Goal: Task Accomplishment & Management: Complete application form

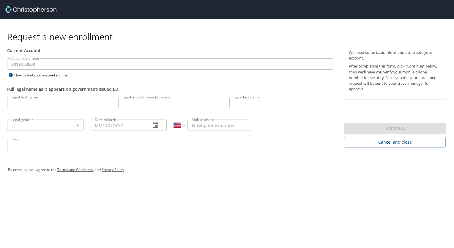
select select "US"
click at [44, 104] on input "Legal first name" at bounding box center [59, 102] width 104 height 11
type input "CJ"
type input "[PERSON_NAME]"
type input "[PHONE_NUMBER]"
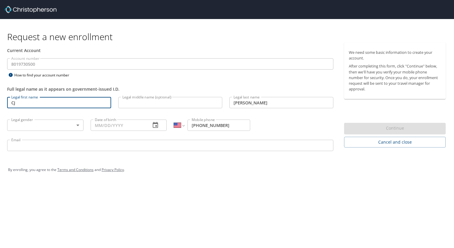
type input "[EMAIL_ADDRESS][DOMAIN_NAME]"
click at [39, 106] on input "CJ" at bounding box center [59, 102] width 104 height 11
type input "[PERSON_NAME]"
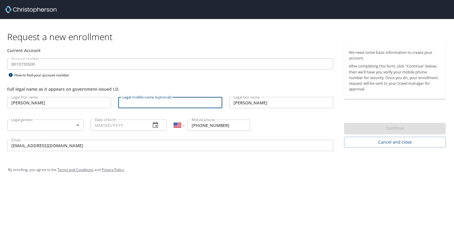
click at [135, 103] on input "Legal middle name (optional)" at bounding box center [170, 102] width 104 height 11
type input "[PERSON_NAME]"
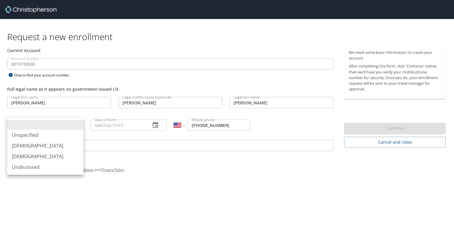
click at [64, 128] on body "Request a new enrollment Current Account Account number 8019730500 Account numb…" at bounding box center [227, 124] width 454 height 248
click at [34, 145] on li "[DEMOGRAPHIC_DATA]" at bounding box center [45, 145] width 76 height 11
type input "[DEMOGRAPHIC_DATA]"
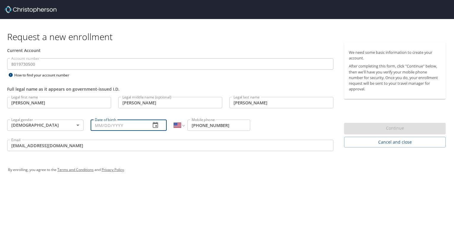
click at [111, 125] on input "Date of birth" at bounding box center [119, 124] width 56 height 11
type input "[DATE]"
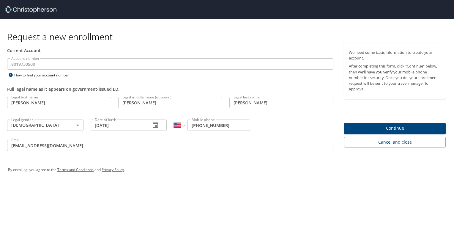
click at [320, 132] on div "Legal first name [PERSON_NAME] Legal first name Legal middle name (optional) [P…" at bounding box center [170, 124] width 333 height 63
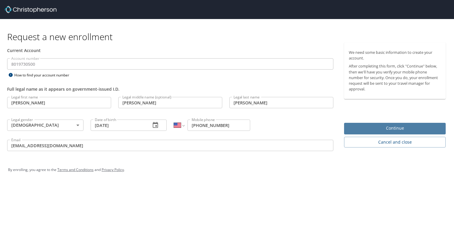
click at [379, 126] on span "Continue" at bounding box center [395, 127] width 92 height 7
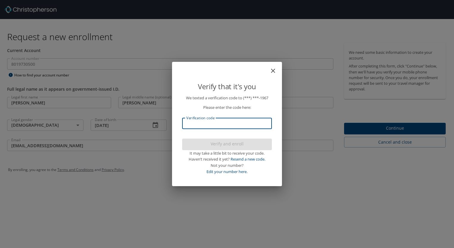
click at [266, 129] on input "Verification code" at bounding box center [227, 123] width 90 height 11
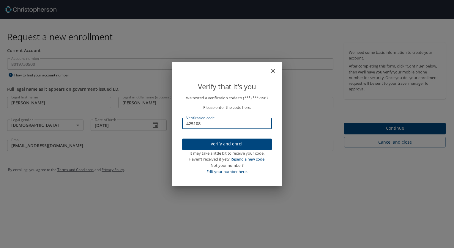
type input "425108"
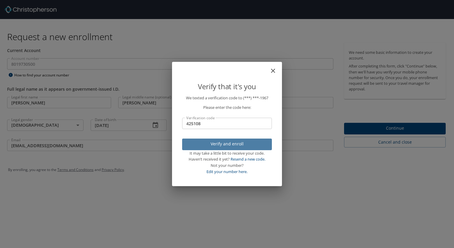
click at [237, 145] on span "Verify and enroll" at bounding box center [227, 143] width 80 height 7
